Goal: Information Seeking & Learning: Learn about a topic

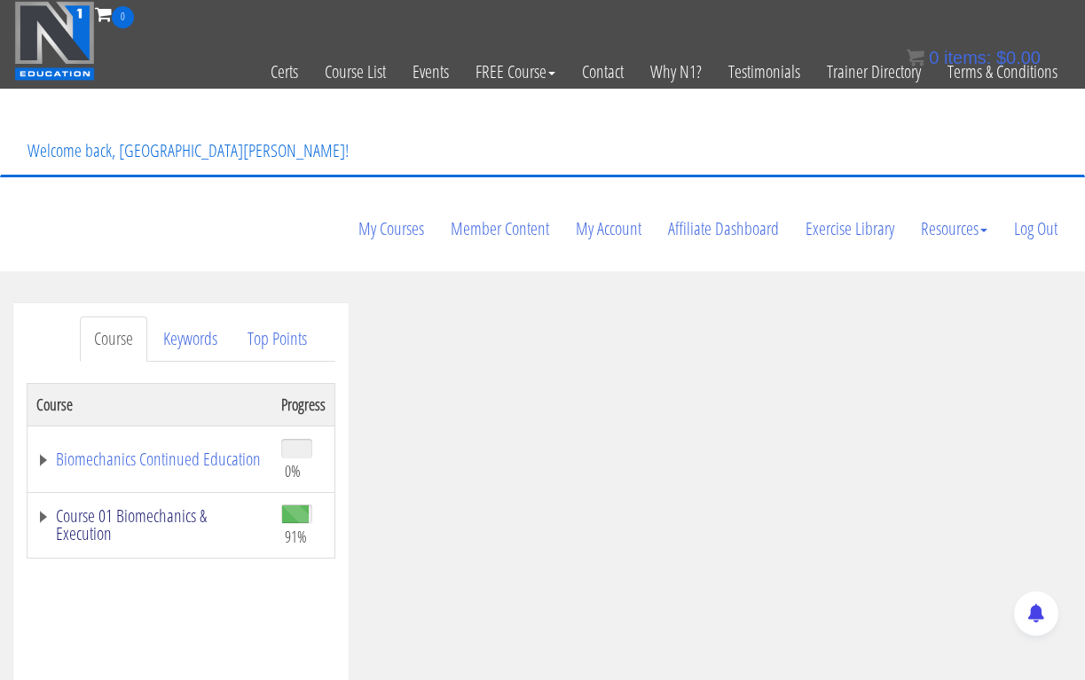
click at [126, 507] on link "Course 01 Biomechanics & Execution" at bounding box center [149, 524] width 227 height 35
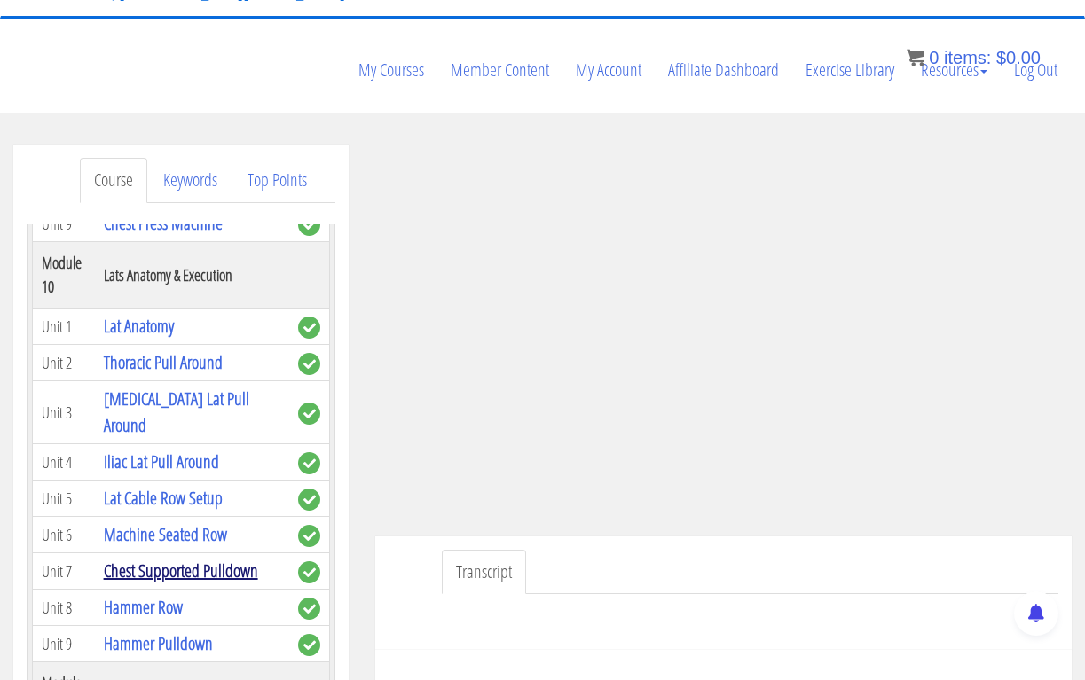
scroll to position [3724, 0]
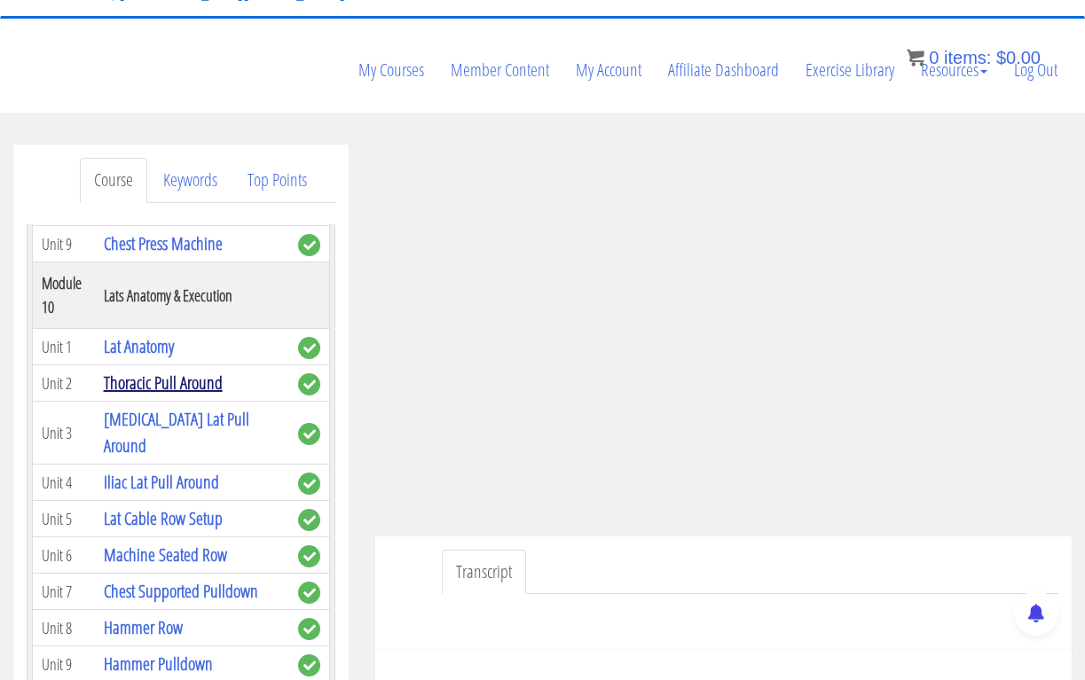
click at [174, 371] on link "Thoracic Pull Around" at bounding box center [163, 383] width 119 height 24
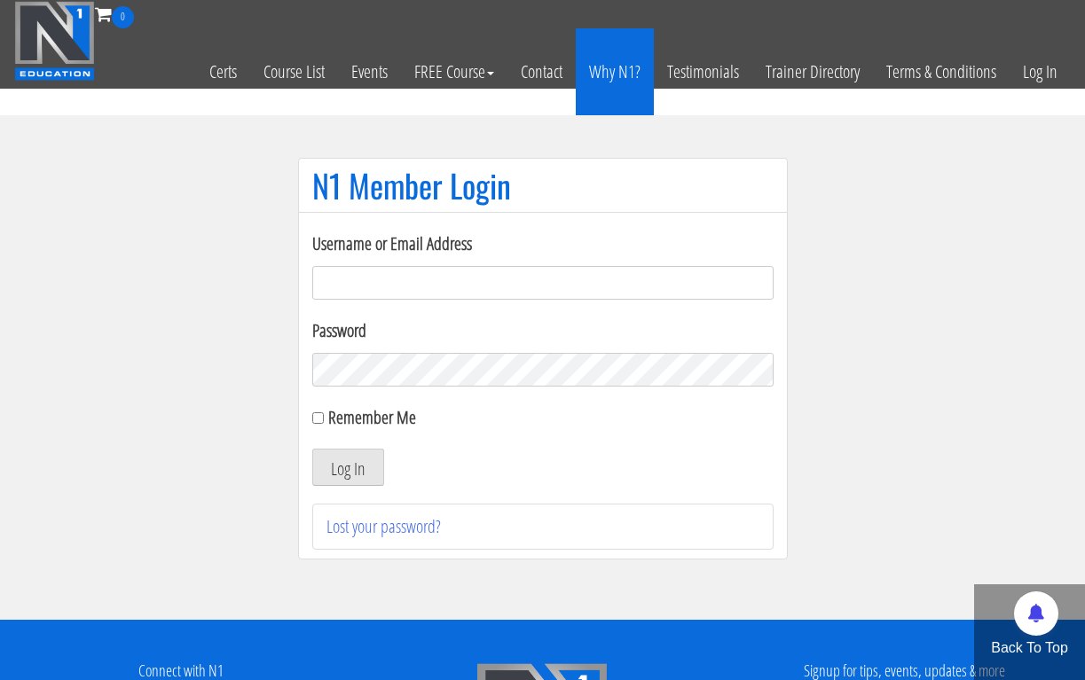
type input "[EMAIL_ADDRESS][DOMAIN_NAME]"
click at [347, 467] on button "Log In" at bounding box center [348, 467] width 72 height 37
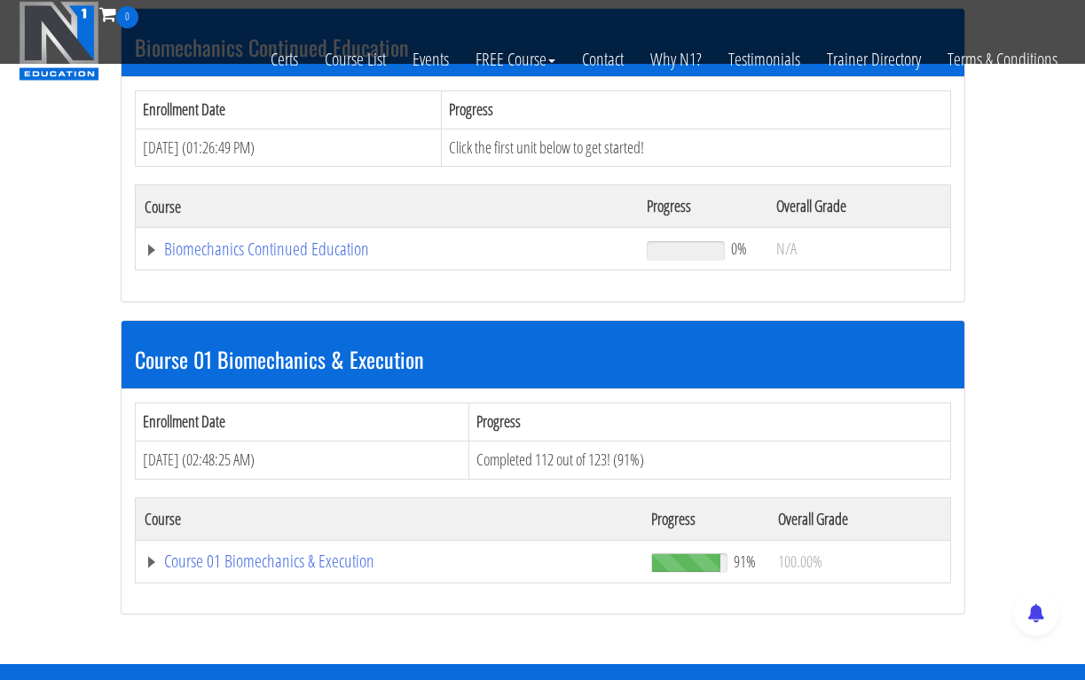
scroll to position [326, 0]
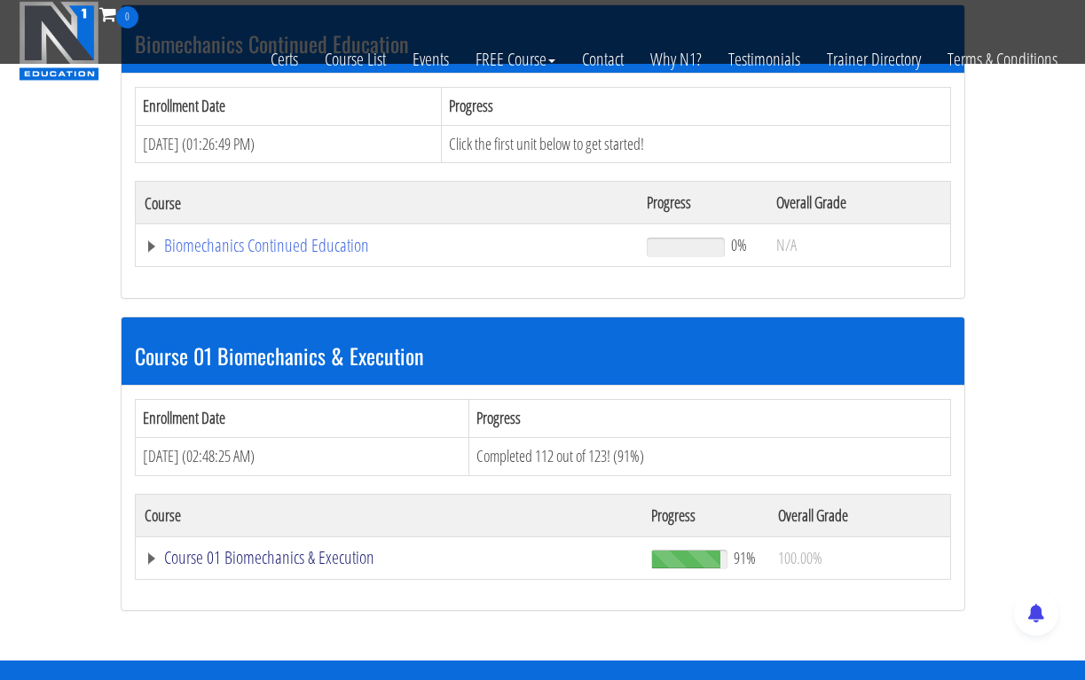
click at [262, 549] on link "Course 01 Biomechanics & Execution" at bounding box center [390, 558] width 490 height 18
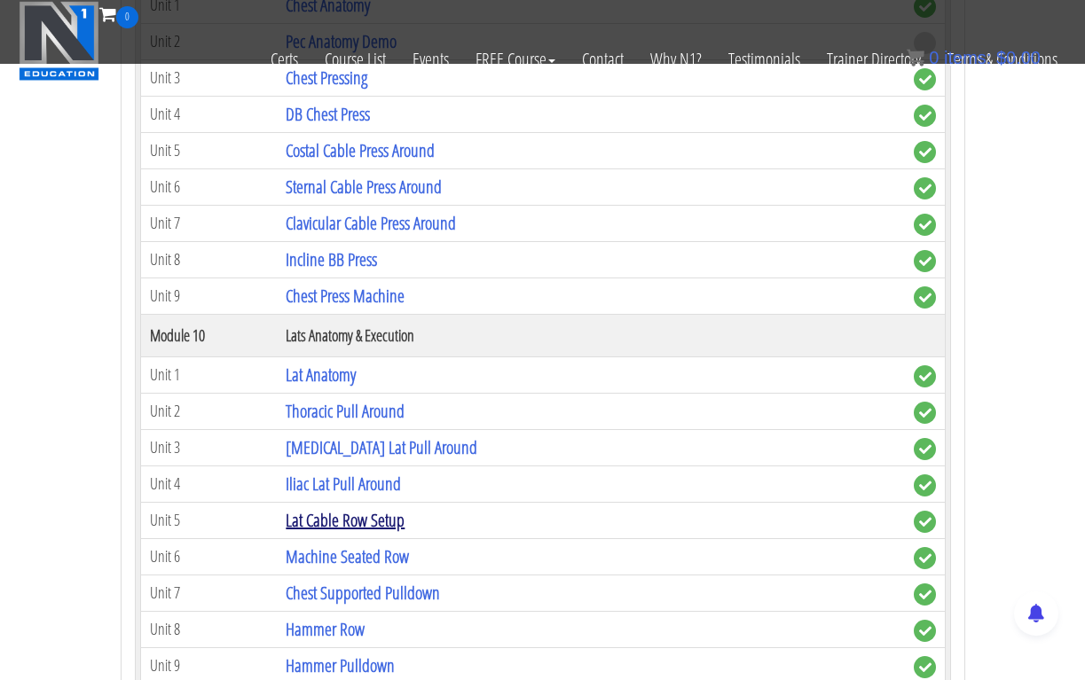
scroll to position [3275, 0]
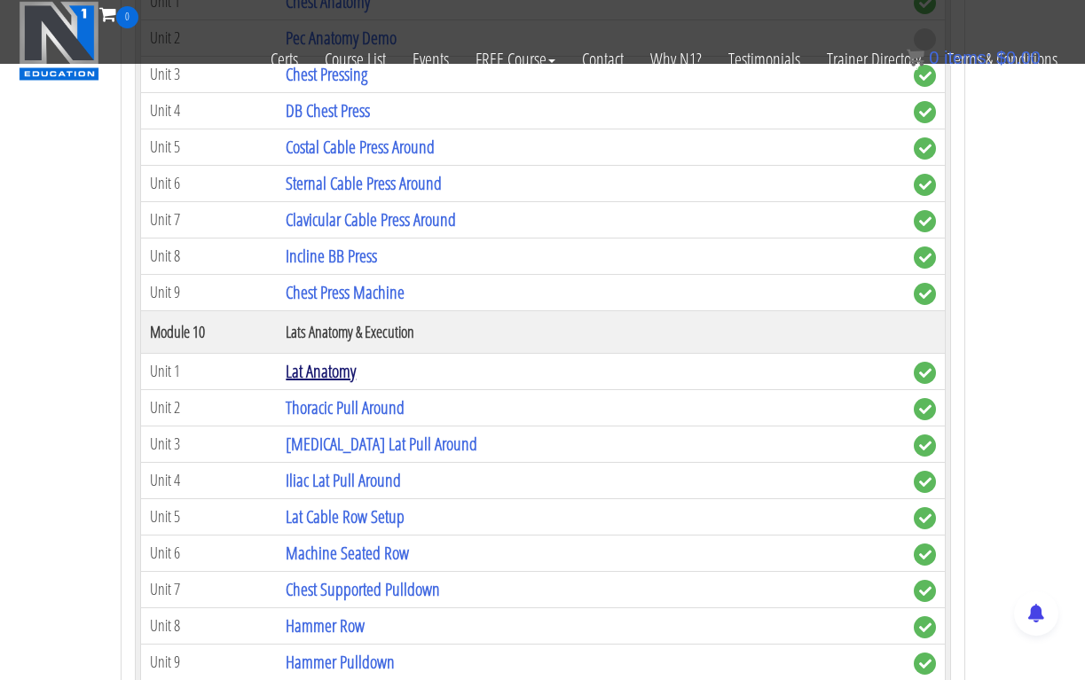
click at [333, 359] on link "Lat Anatomy" at bounding box center [321, 371] width 70 height 24
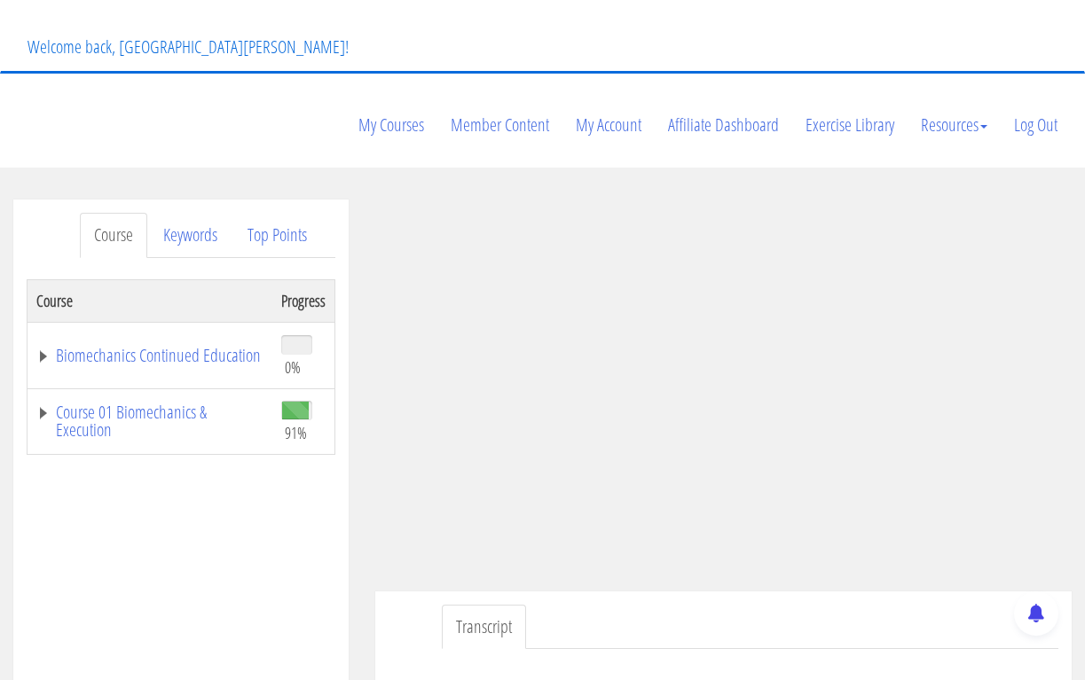
scroll to position [106, 0]
click at [824, 603] on ul "Transcript" at bounding box center [750, 625] width 616 height 45
click at [843, 647] on div at bounding box center [723, 668] width 670 height 43
click at [106, 402] on link "Course 01 Biomechanics & Execution" at bounding box center [149, 419] width 227 height 35
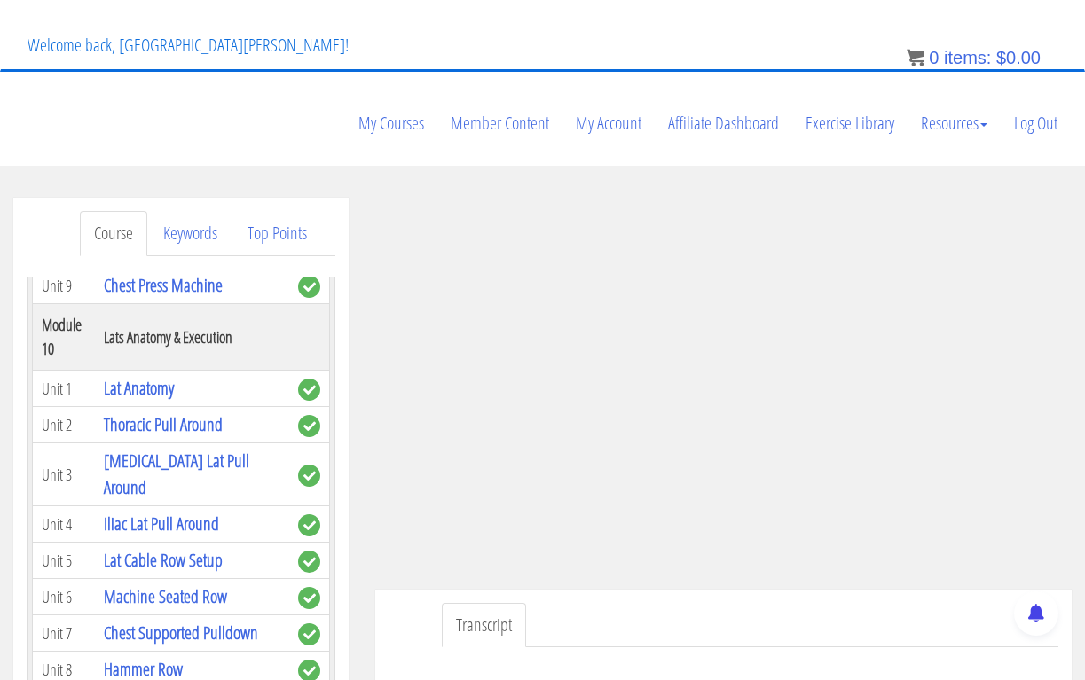
scroll to position [3739, 0]
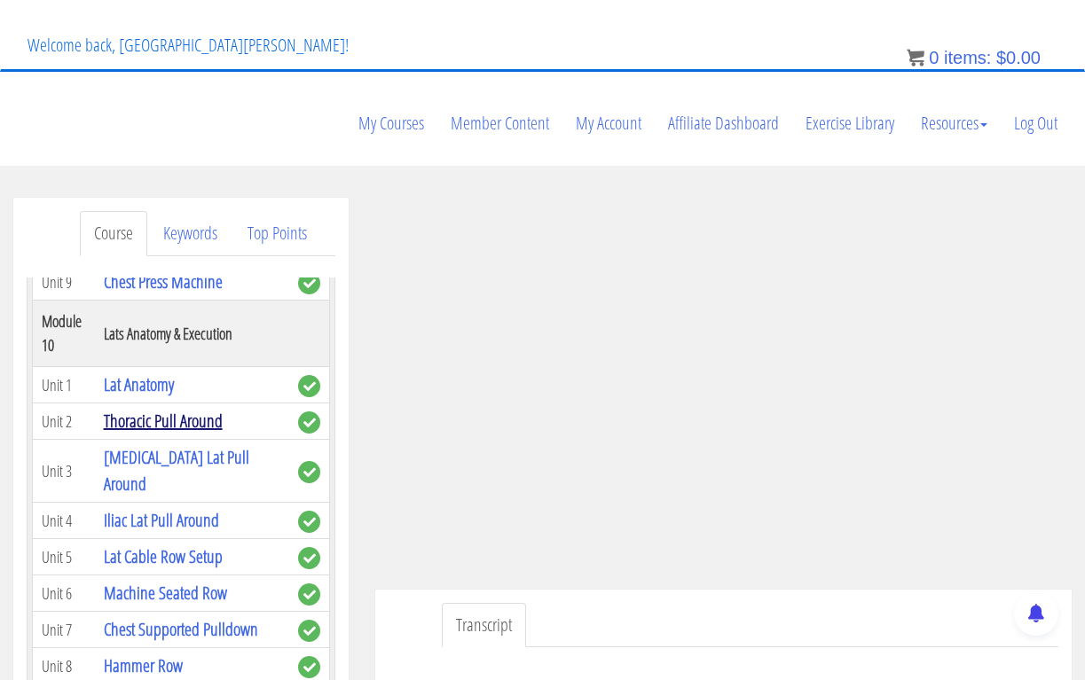
click at [211, 409] on link "Thoracic Pull Around" at bounding box center [163, 421] width 119 height 24
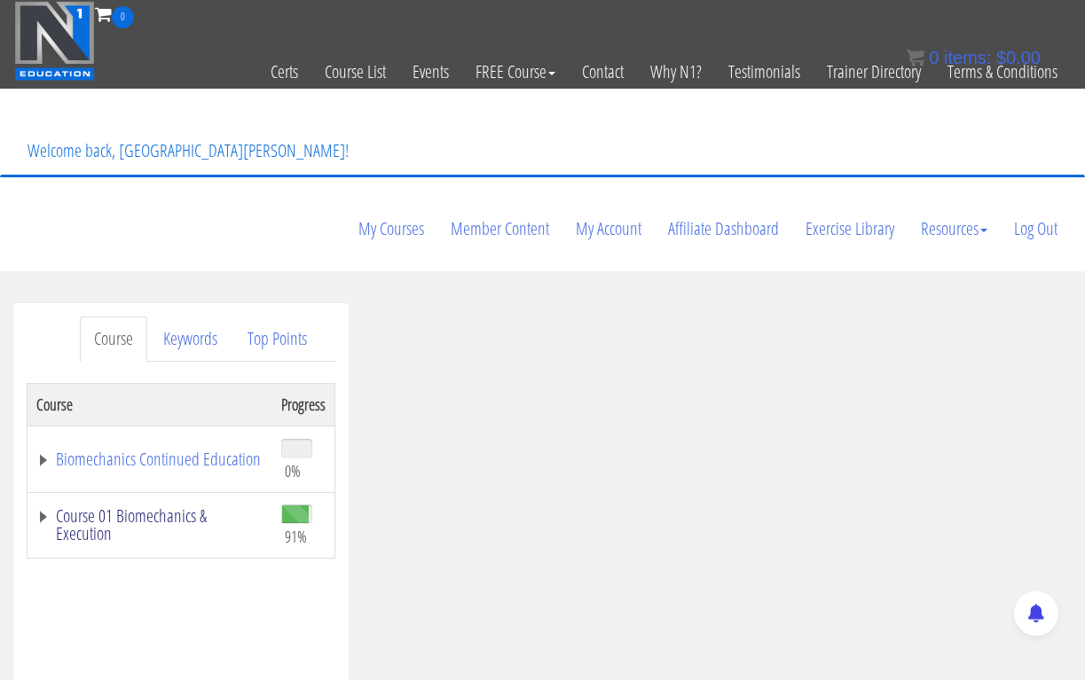
click at [207, 507] on link "Course 01 Biomechanics & Execution" at bounding box center [149, 524] width 227 height 35
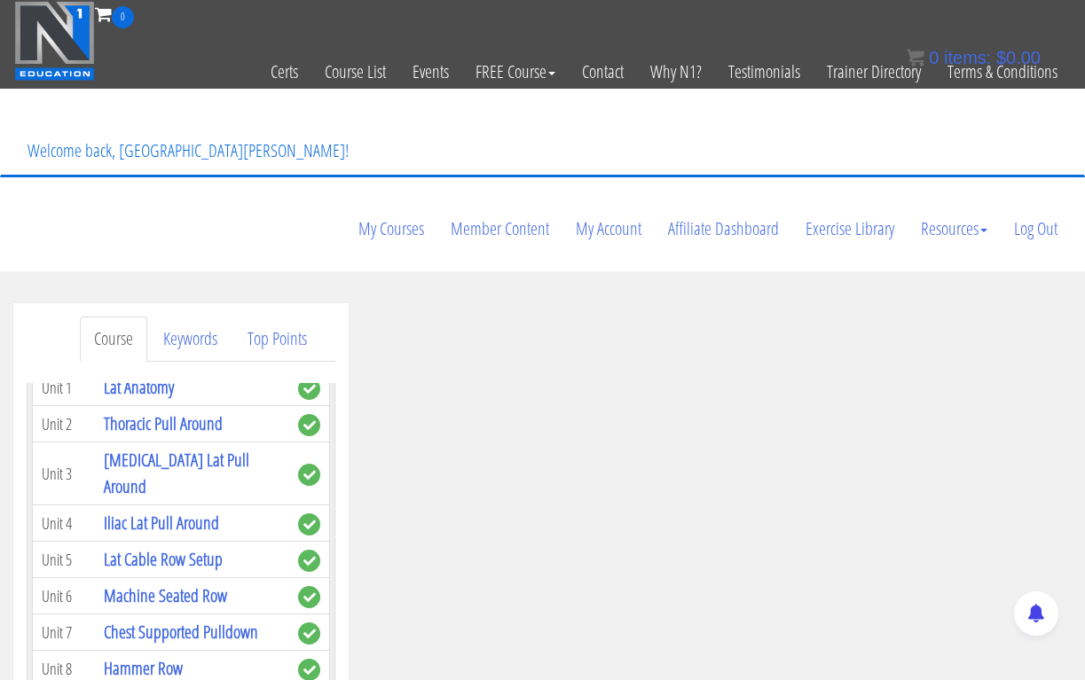
scroll to position [3845, 0]
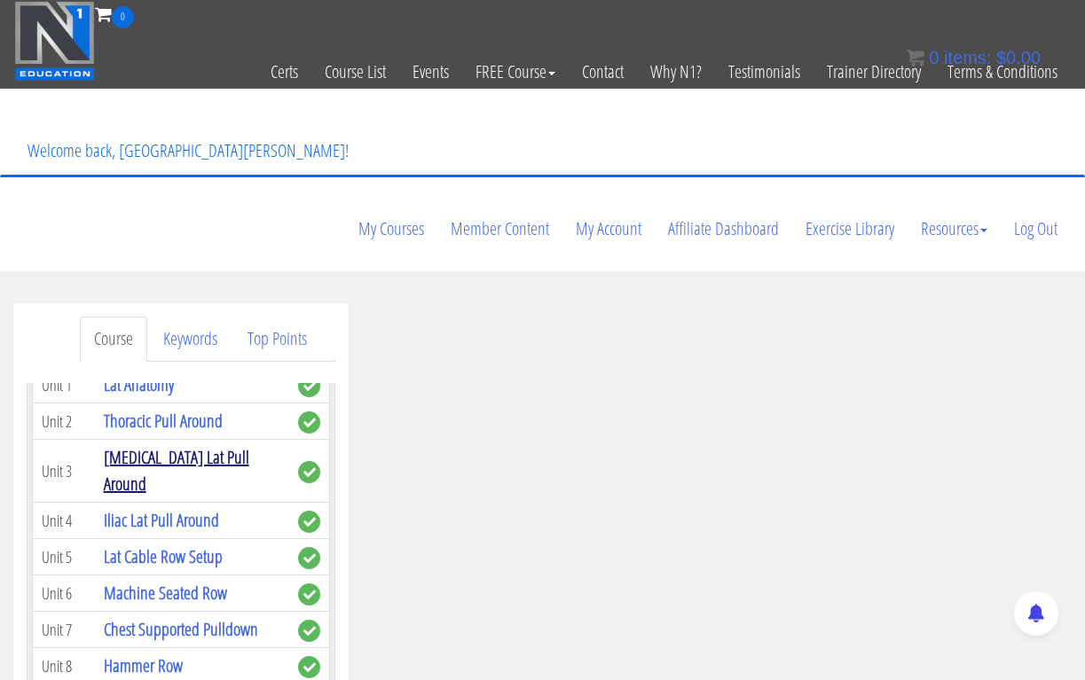
click at [233, 445] on link "[MEDICAL_DATA] Lat Pull Around" at bounding box center [176, 470] width 145 height 51
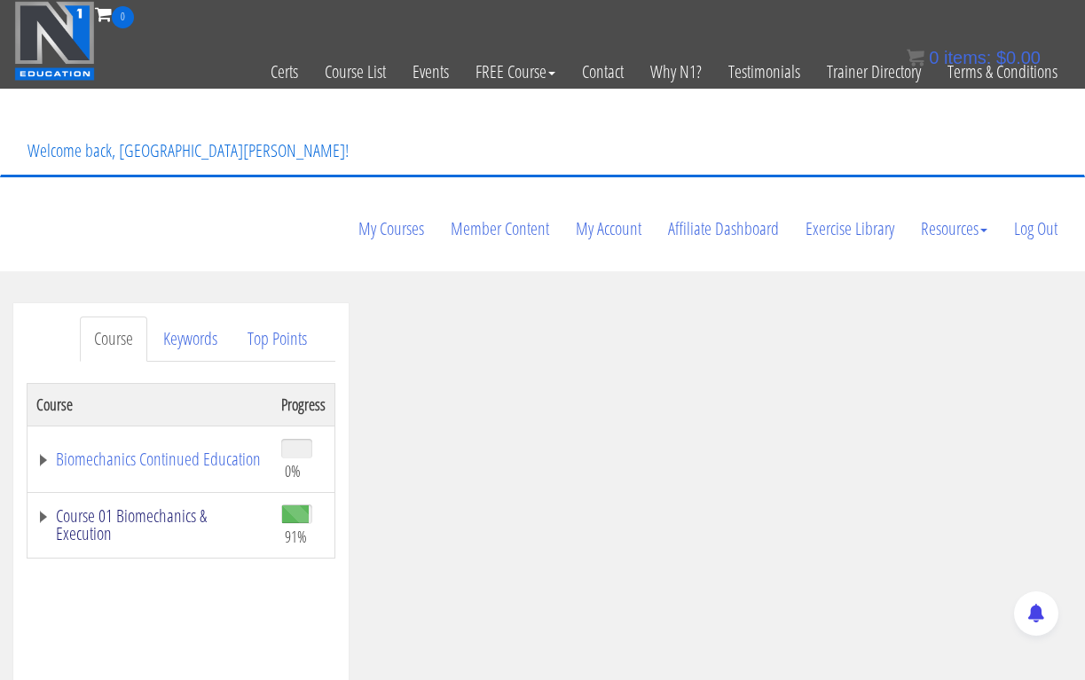
click at [185, 507] on link "Course 01 Biomechanics & Execution" at bounding box center [149, 524] width 227 height 35
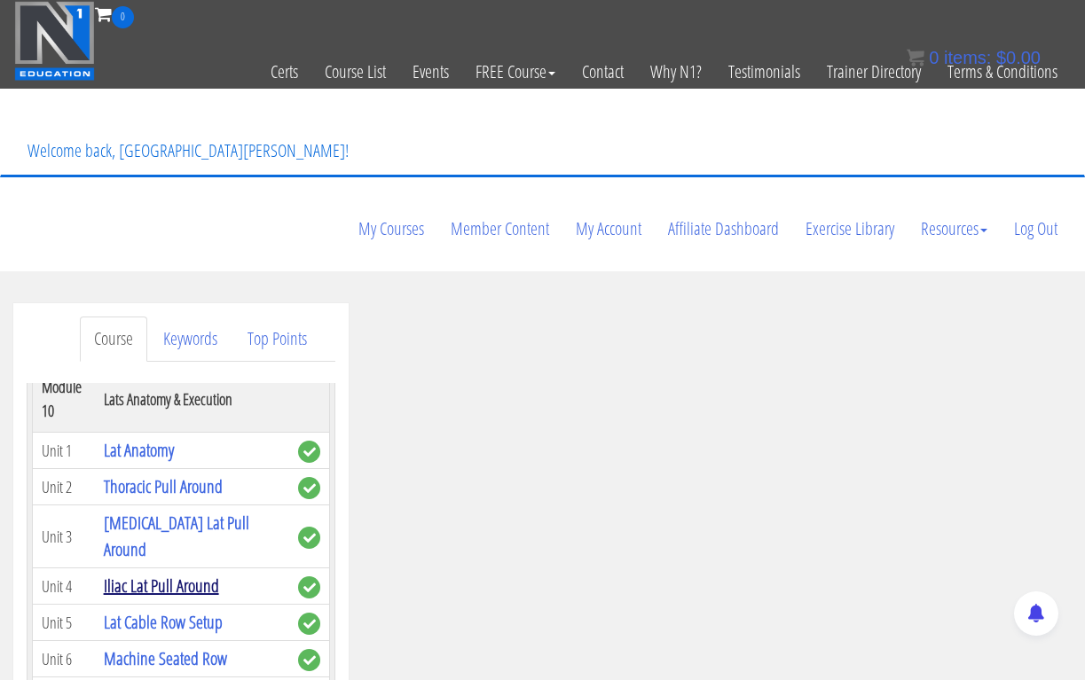
scroll to position [3776, 0]
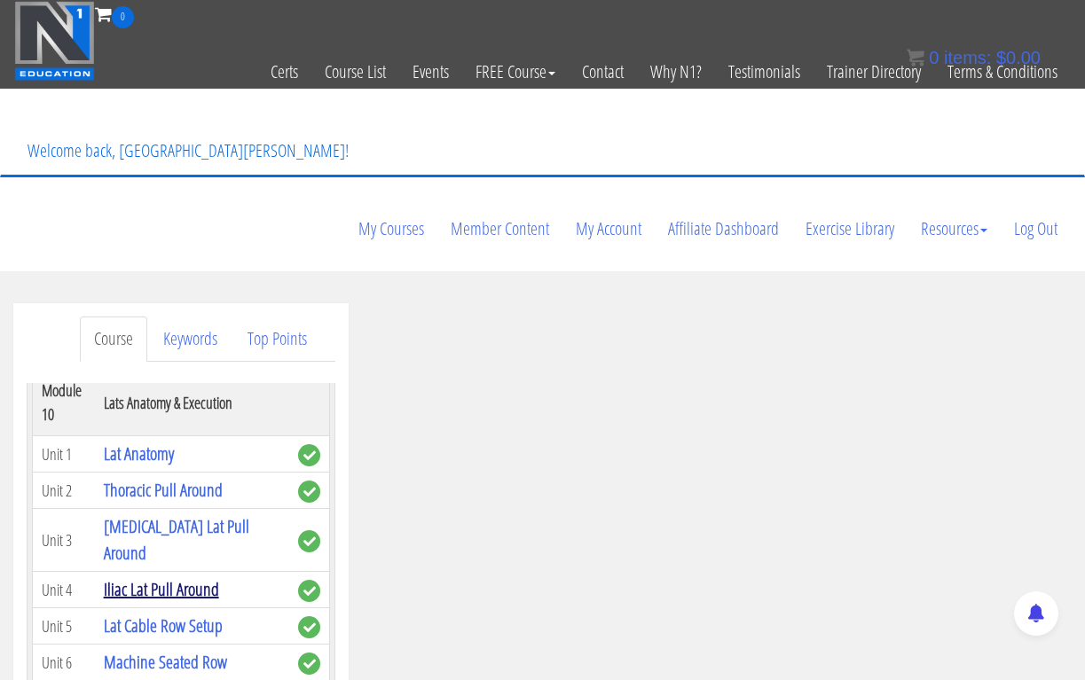
click at [181, 577] on link "Iliac Lat Pull Around" at bounding box center [161, 589] width 115 height 24
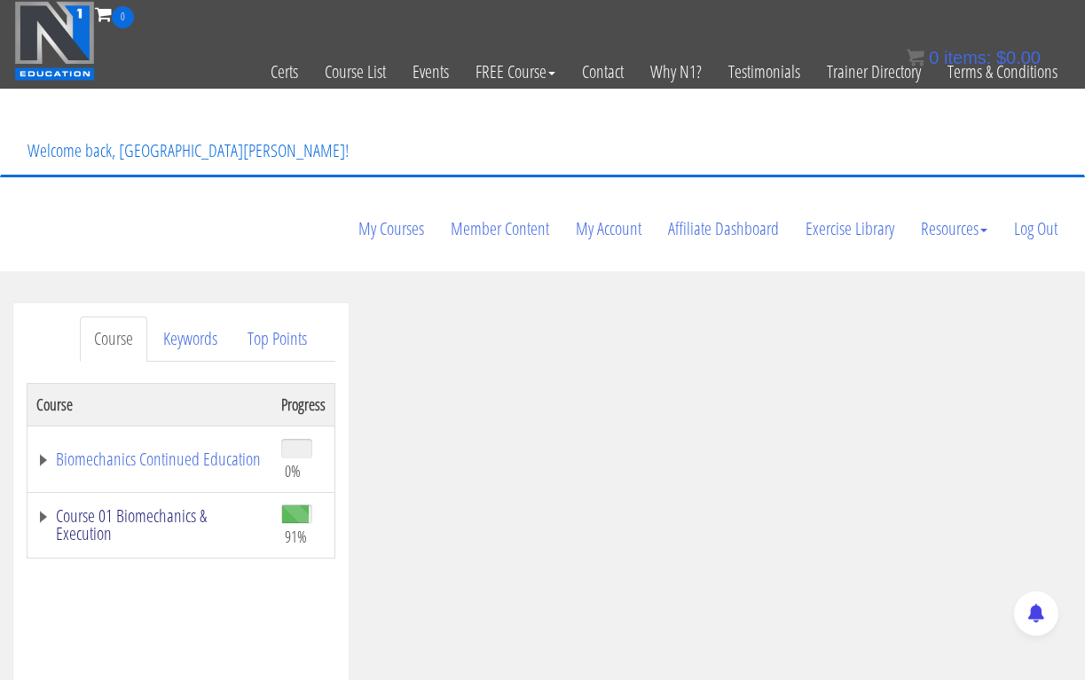
click at [177, 507] on link "Course 01 Biomechanics & Execution" at bounding box center [149, 524] width 227 height 35
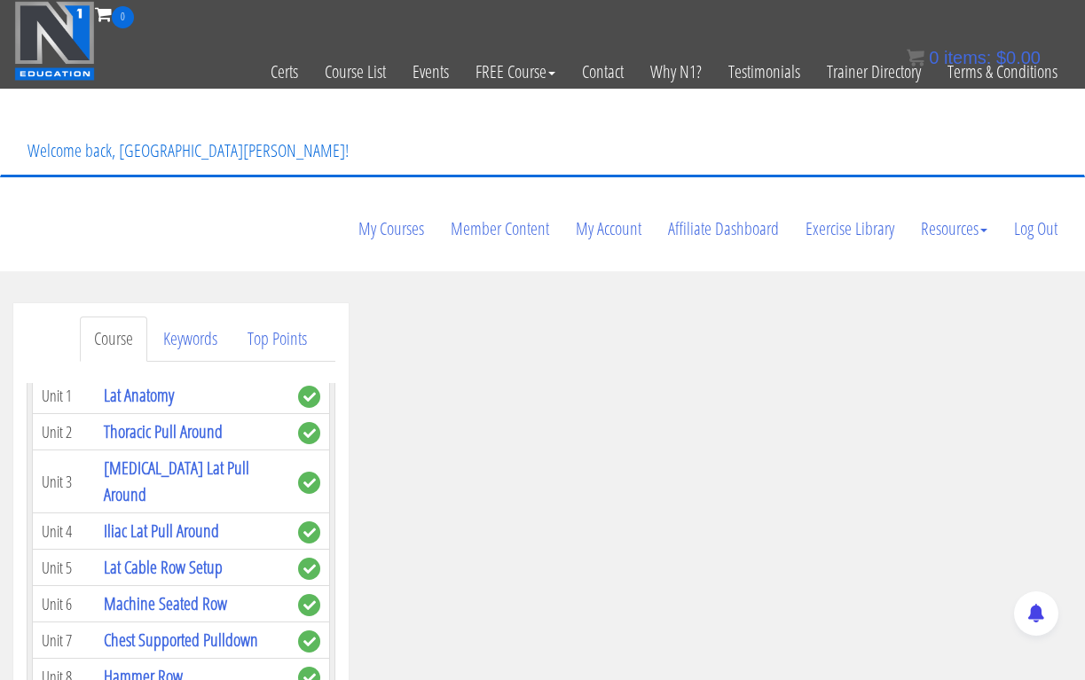
scroll to position [3844, 0]
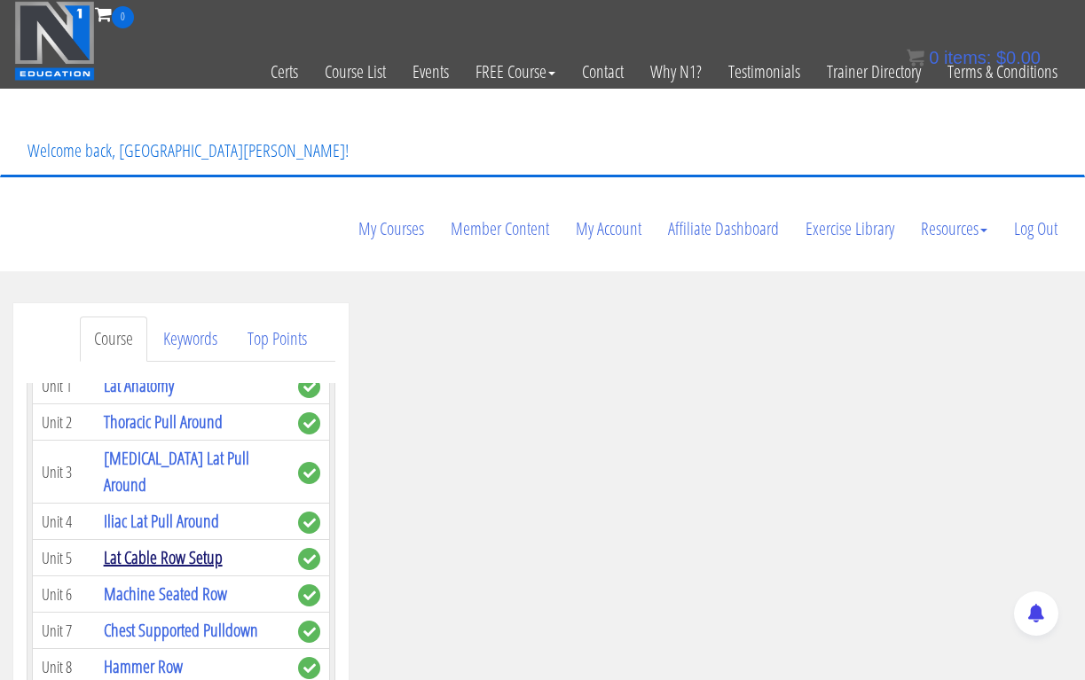
click at [186, 545] on link "Lat Cable Row Setup" at bounding box center [163, 557] width 119 height 24
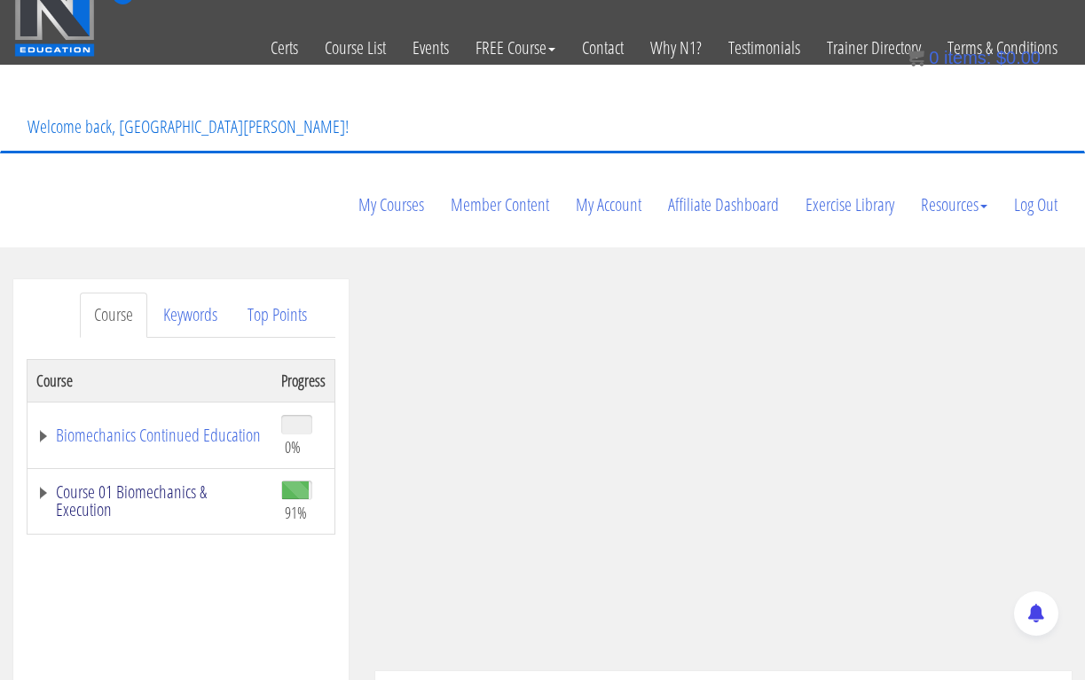
click at [174, 483] on link "Course 01 Biomechanics & Execution" at bounding box center [149, 500] width 227 height 35
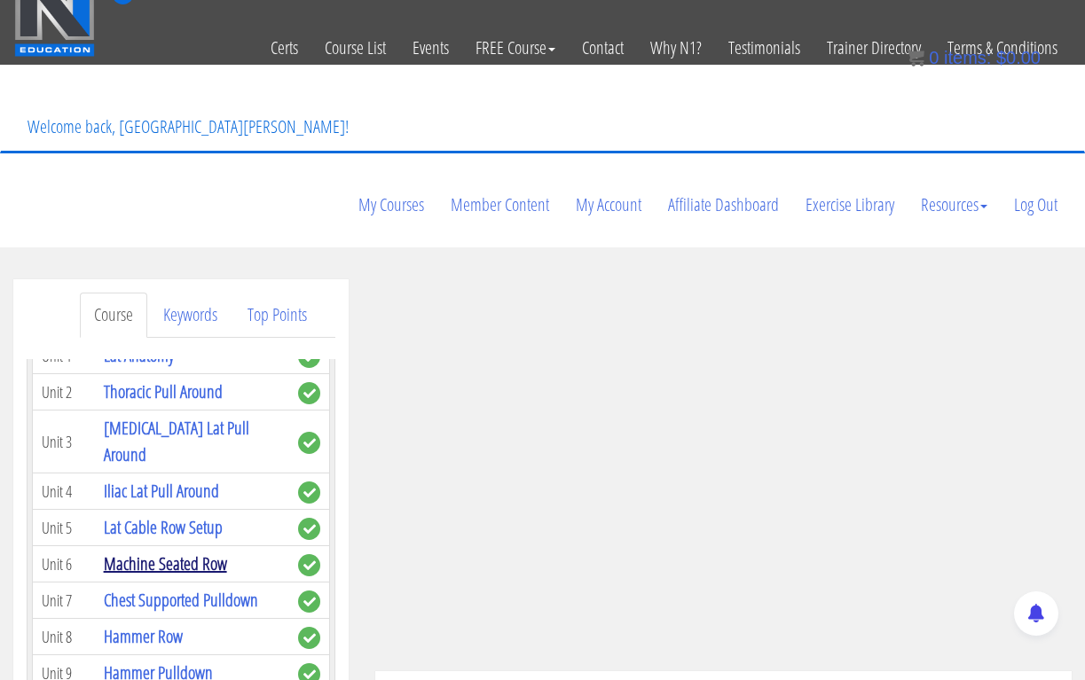
scroll to position [3860, 0]
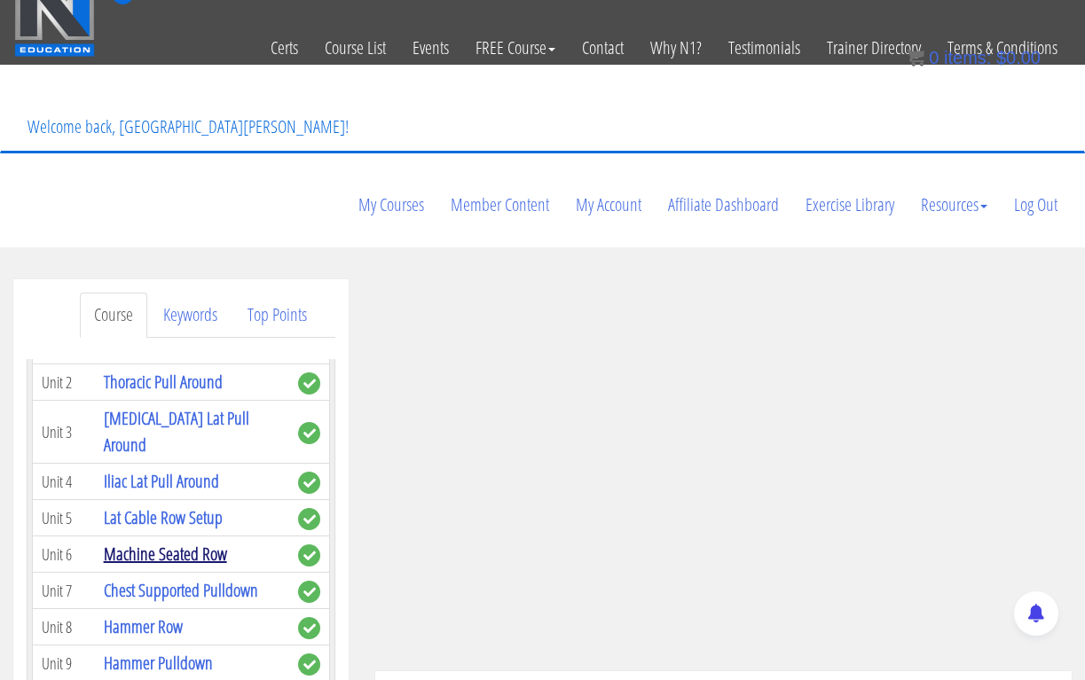
click at [208, 542] on link "Machine Seated Row" at bounding box center [165, 554] width 123 height 24
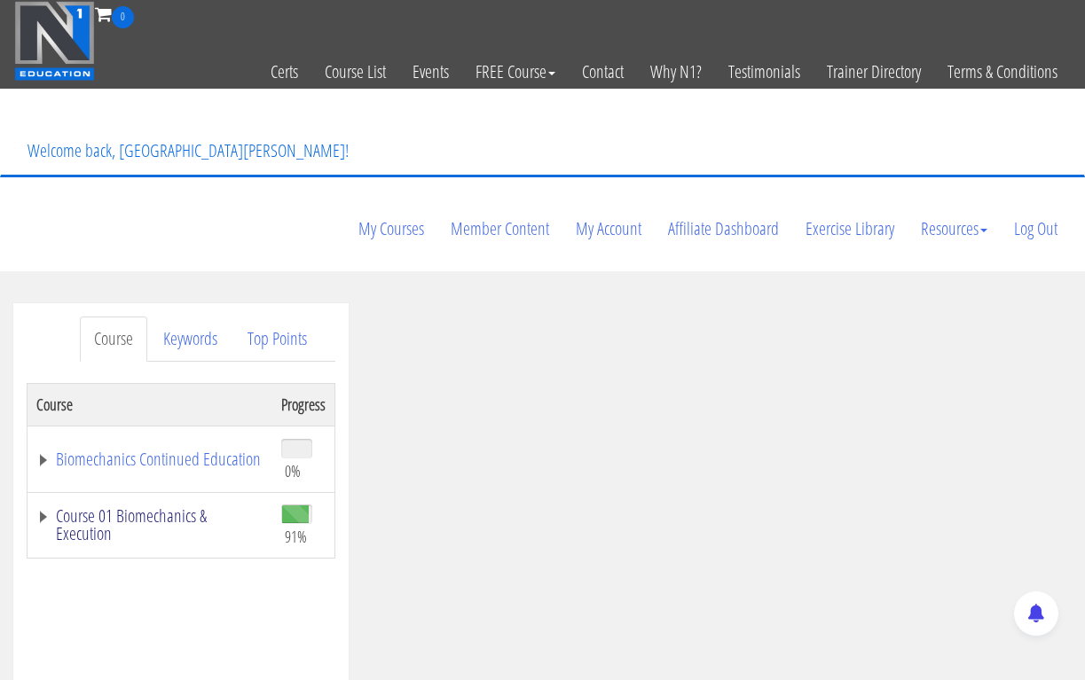
click at [163, 507] on link "Course 01 Biomechanics & Execution" at bounding box center [149, 524] width 227 height 35
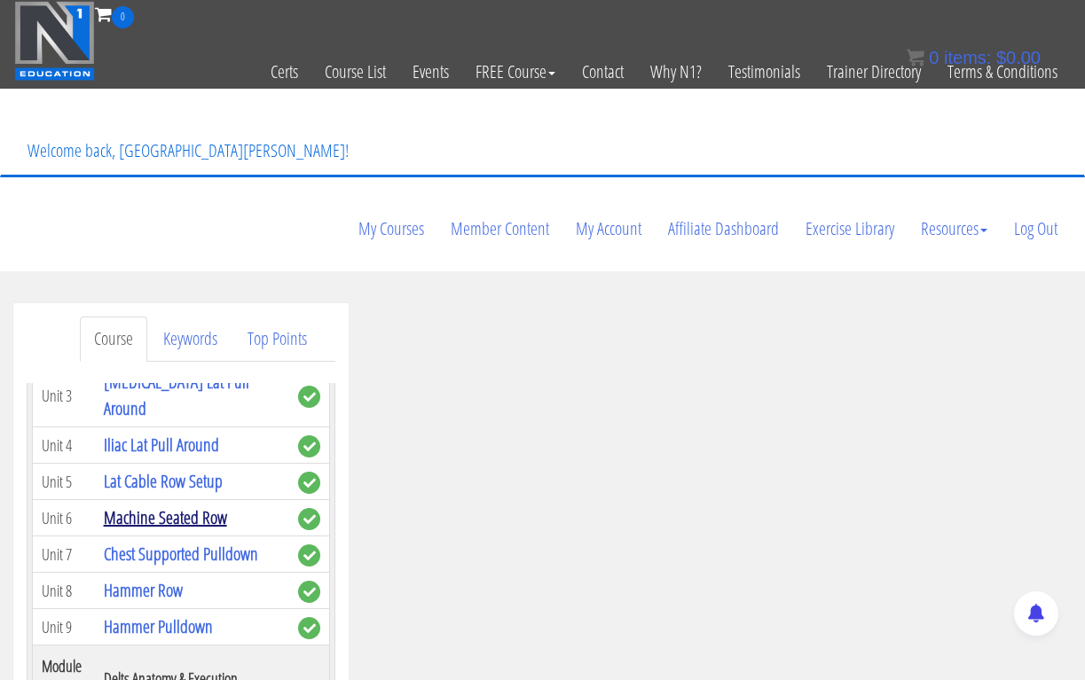
scroll to position [3919, 0]
click at [205, 543] on link "Chest Supported Pulldown" at bounding box center [181, 555] width 154 height 24
